Goal: Entertainment & Leisure: Consume media (video, audio)

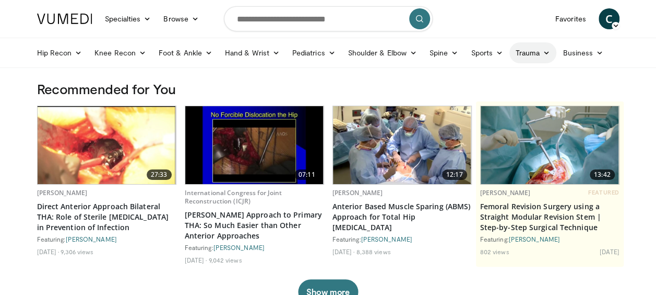
click at [527, 53] on link "Trauma" at bounding box center [534, 52] width 48 height 21
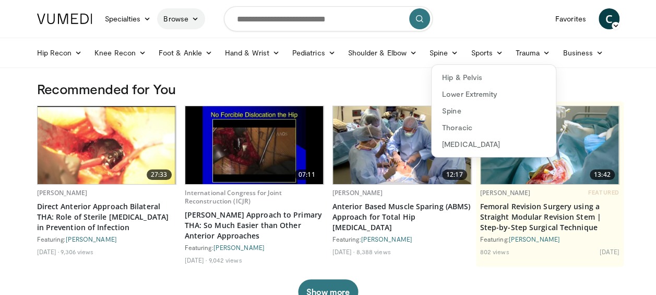
click at [188, 18] on link "Browse" at bounding box center [181, 18] width 48 height 21
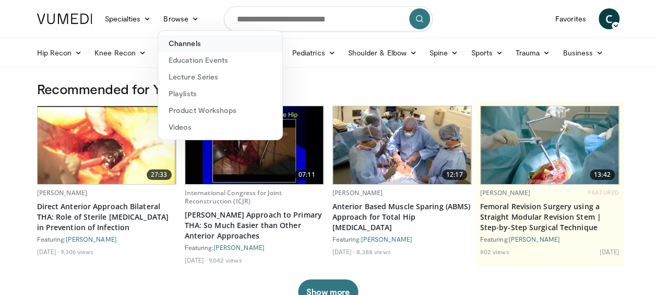
click at [187, 42] on link "Channels" at bounding box center [220, 43] width 124 height 17
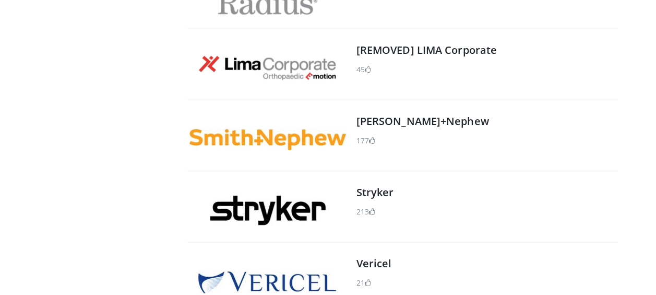
scroll to position [1414, 0]
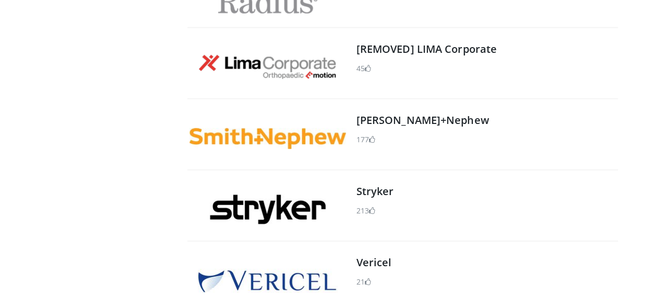
click at [269, 138] on img at bounding box center [268, 138] width 157 height 21
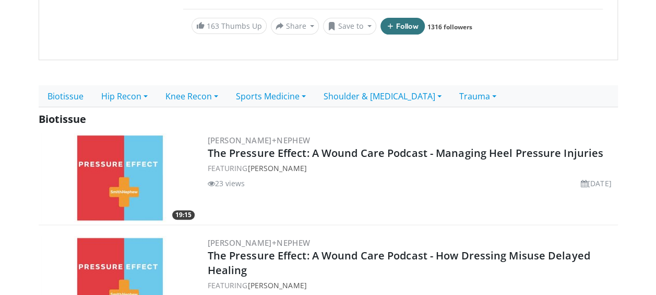
scroll to position [192, 0]
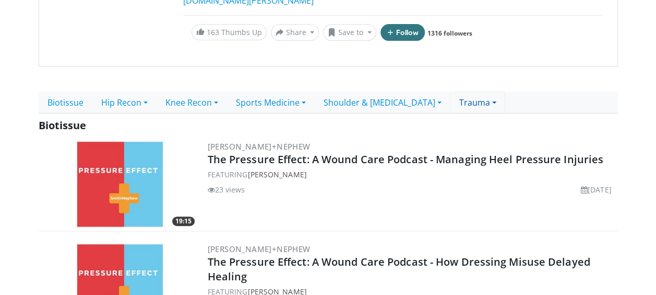
click at [484, 101] on link "Trauma" at bounding box center [478, 102] width 55 height 22
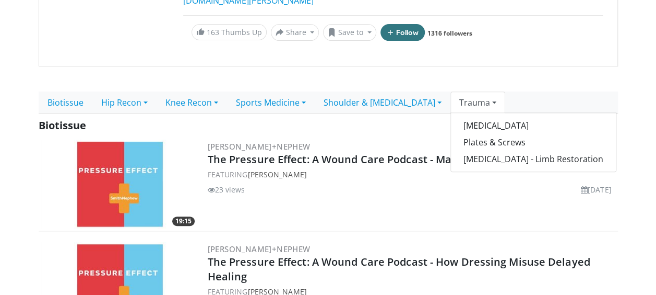
click at [469, 101] on link "Trauma" at bounding box center [478, 102] width 55 height 22
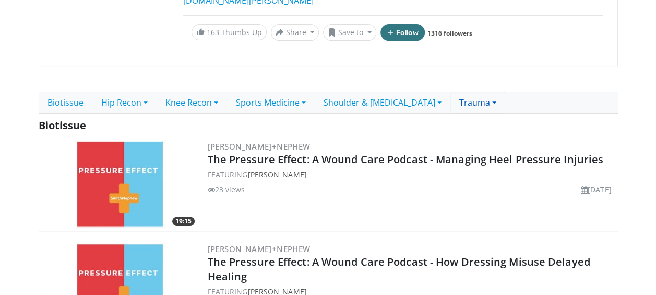
click at [492, 99] on link "Trauma" at bounding box center [478, 102] width 55 height 22
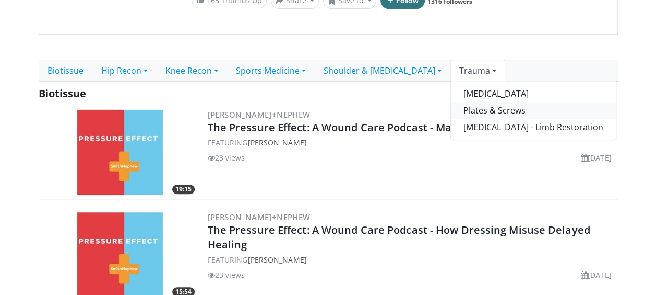
scroll to position [225, 0]
click at [479, 69] on link "Trauma" at bounding box center [478, 70] width 55 height 22
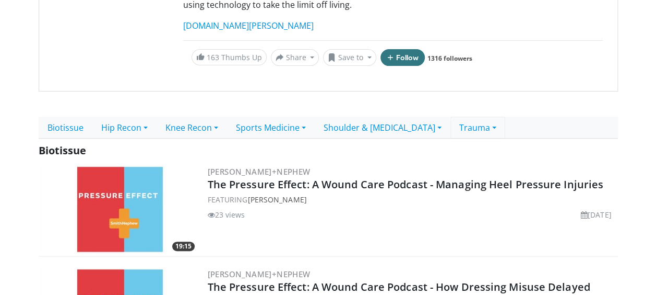
scroll to position [181, 0]
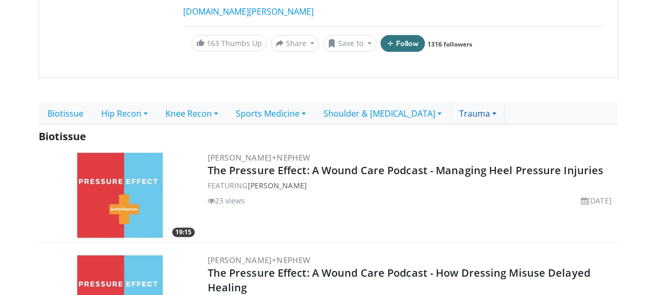
click at [485, 112] on link "Trauma" at bounding box center [478, 113] width 55 height 22
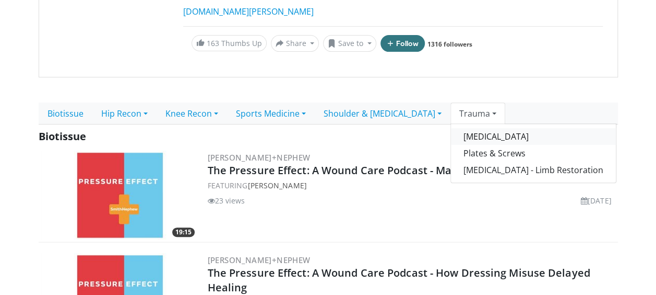
click at [473, 128] on link "[MEDICAL_DATA]" at bounding box center [533, 136] width 165 height 17
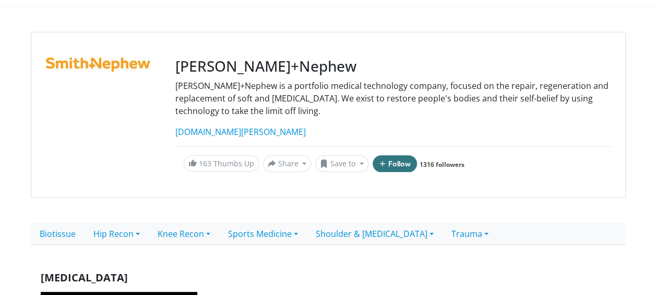
scroll to position [61, 0]
click at [462, 233] on link "Trauma" at bounding box center [470, 234] width 55 height 22
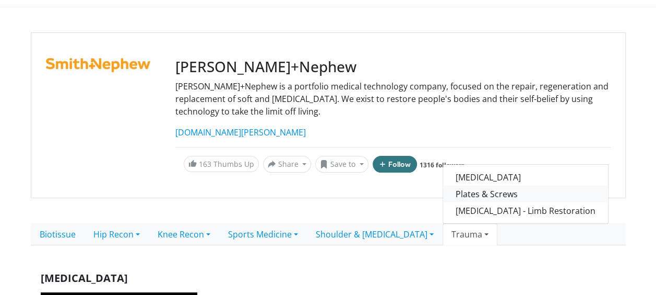
click at [526, 191] on link "Plates & Screws" at bounding box center [525, 193] width 165 height 17
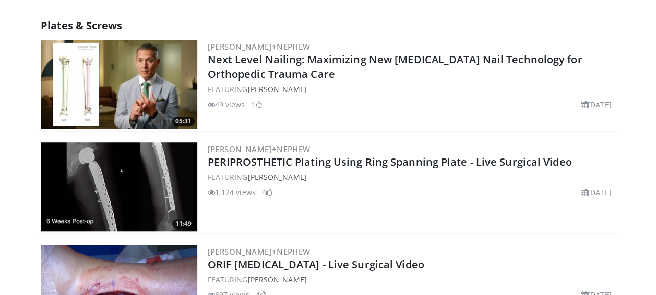
scroll to position [314, 0]
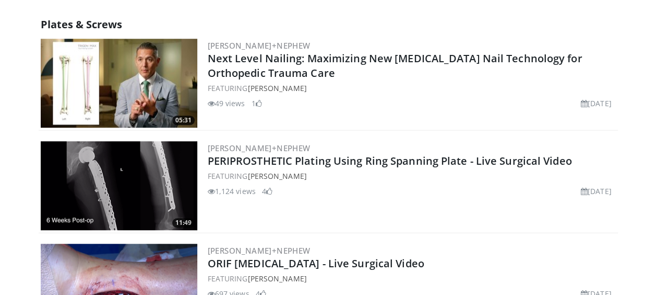
click at [259, 100] on span at bounding box center [259, 103] width 6 height 7
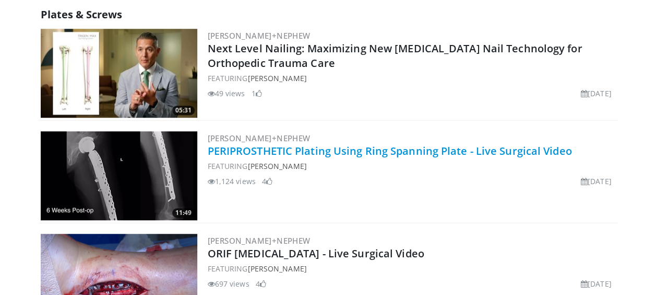
scroll to position [323, 0]
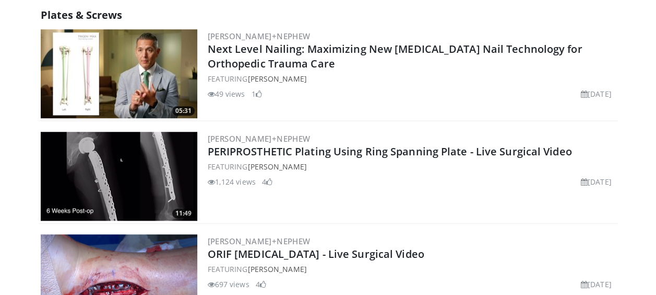
click at [276, 69] on h2 "Next Level Nailing: Maximizing New [MEDICAL_DATA] Nail Technology for Orthopedi…" at bounding box center [412, 56] width 408 height 29
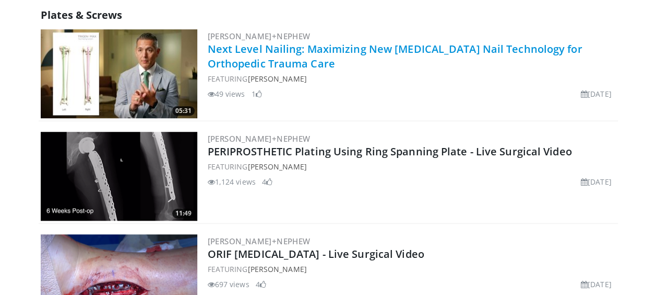
click at [267, 43] on link "Next Level Nailing: Maximizing New [MEDICAL_DATA] Nail Technology for Orthopedi…" at bounding box center [395, 56] width 375 height 29
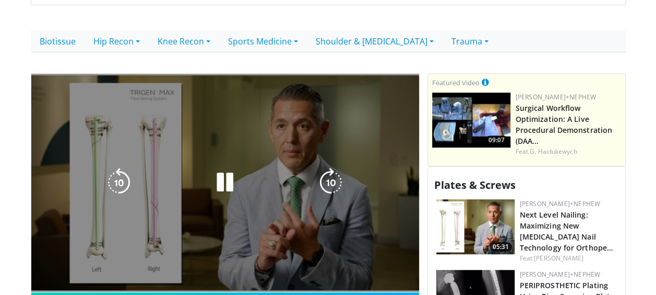
scroll to position [325, 0]
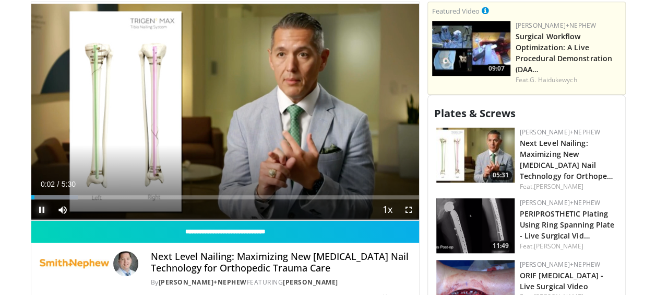
click at [42, 211] on span "Video Player" at bounding box center [41, 209] width 21 height 21
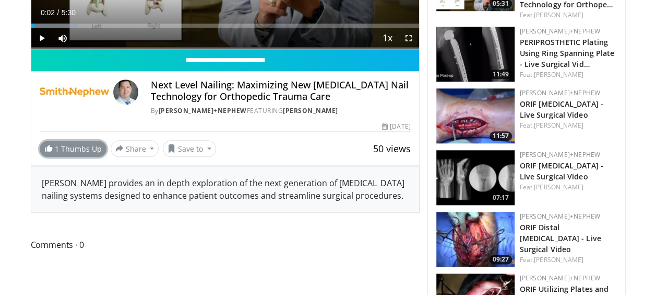
click at [70, 144] on link "1 Thumbs Up" at bounding box center [73, 148] width 67 height 16
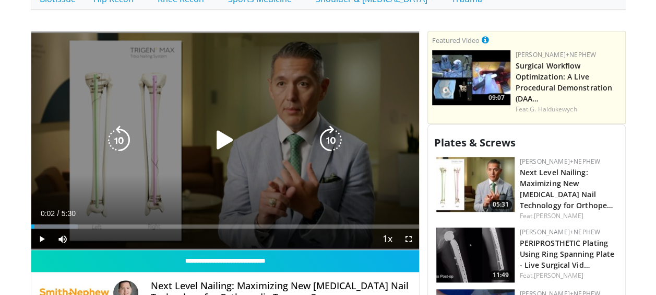
scroll to position [299, 0]
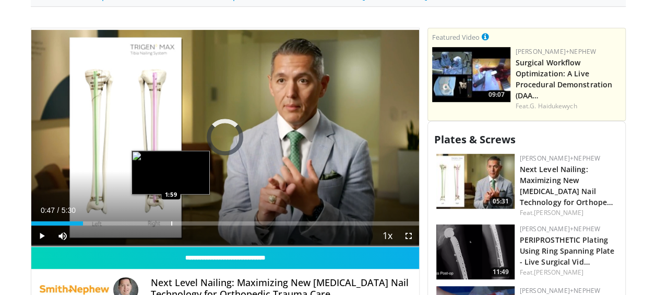
drag, startPoint x: 34, startPoint y: 219, endPoint x: 170, endPoint y: 221, distance: 135.8
click at [170, 221] on div "Loaded : 0.00% 1:59 1:59" at bounding box center [225, 220] width 388 height 10
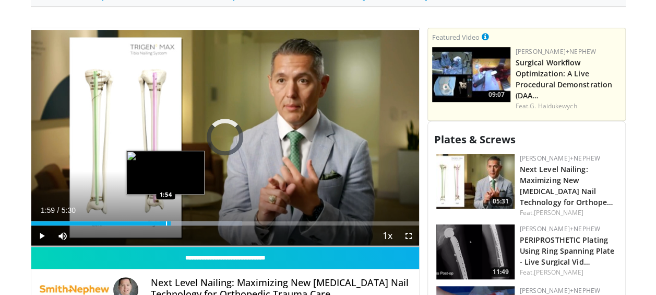
click at [166, 221] on div "Progress Bar" at bounding box center [166, 223] width 1 height 4
click at [158, 221] on div "Progress Bar" at bounding box center [158, 223] width 1 height 4
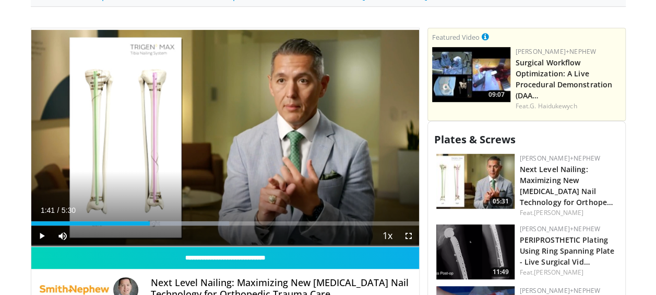
click at [150, 222] on div "Progress Bar" at bounding box center [150, 223] width 1 height 4
